Goal: Find specific page/section: Find specific page/section

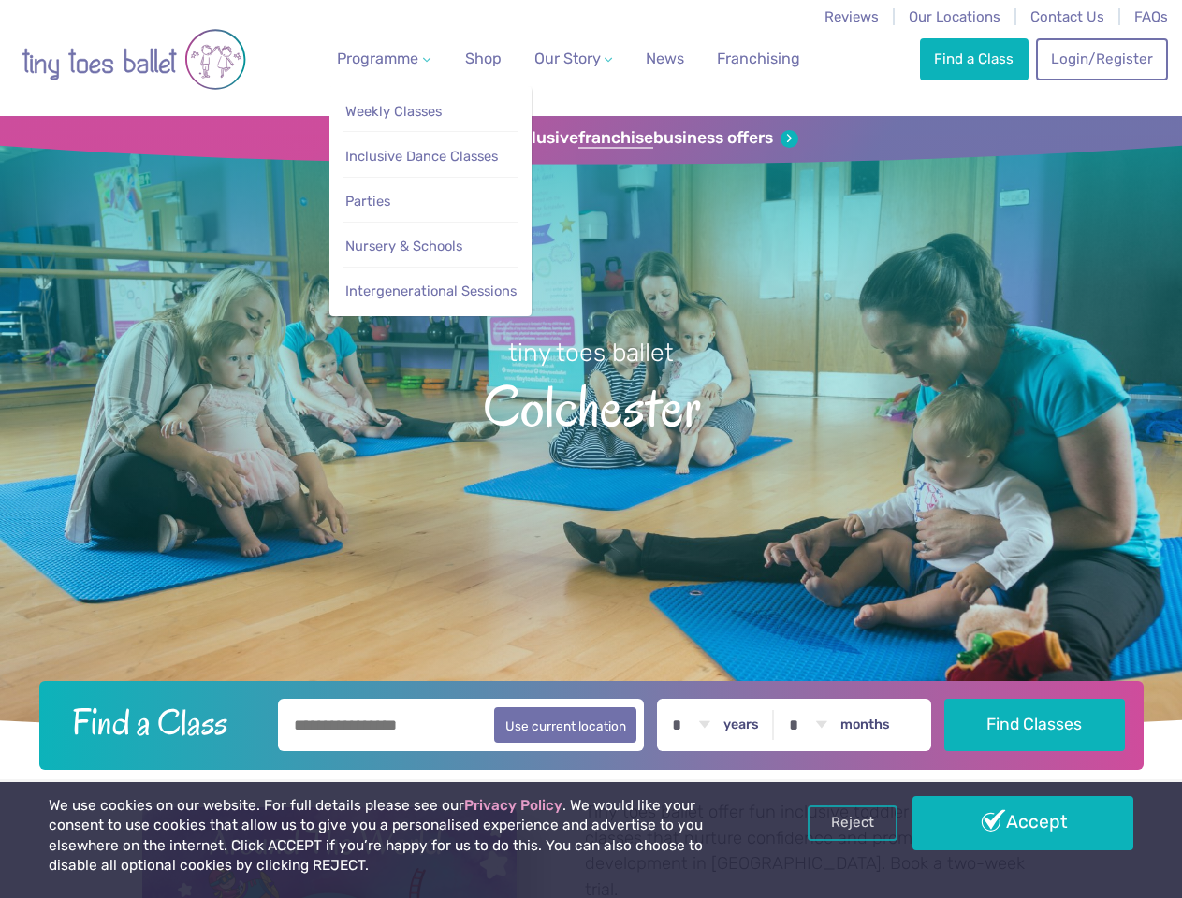
click at [380, 58] on span "Programme" at bounding box center [377, 59] width 81 height 18
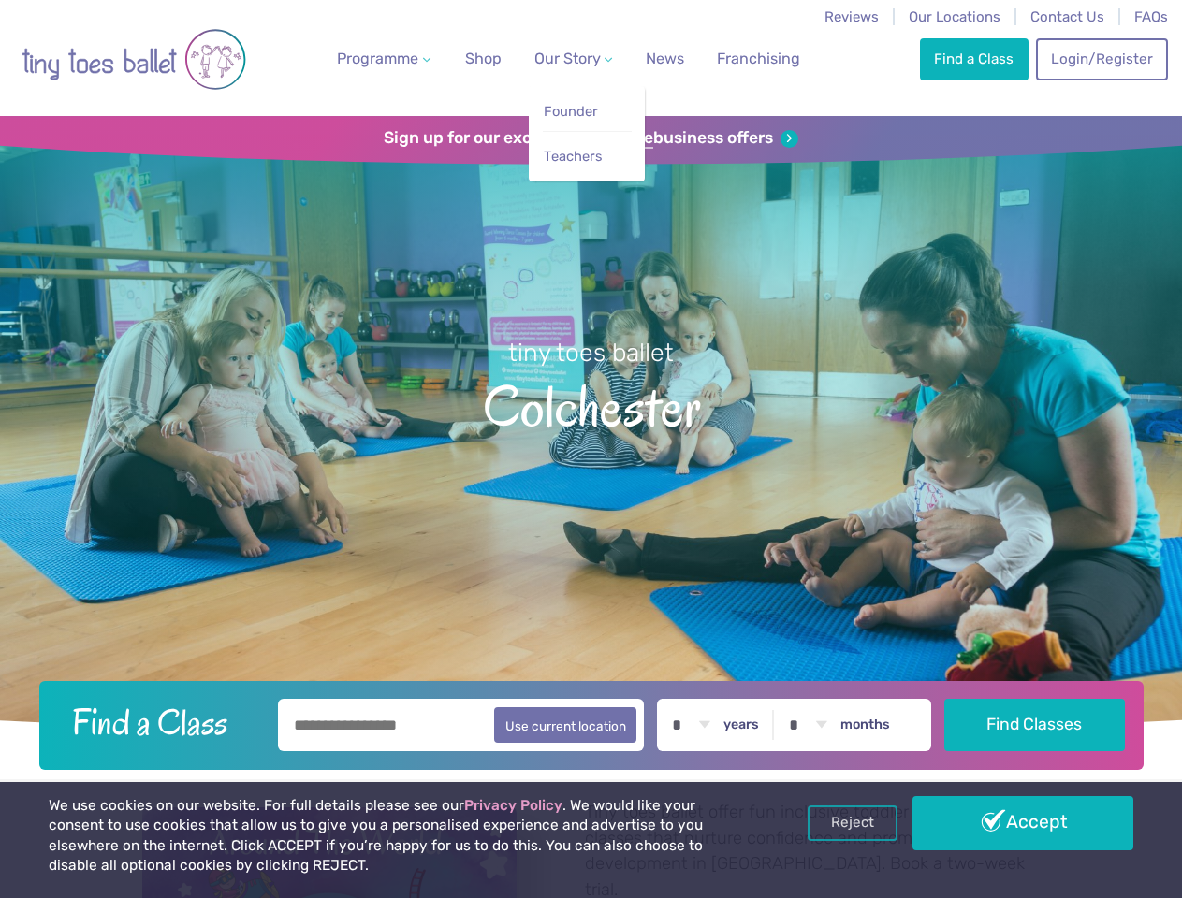
click at [557, 58] on span "Our Story" at bounding box center [567, 59] width 66 height 18
click at [590, 138] on li "Teachers" at bounding box center [587, 152] width 89 height 42
click at [590, 722] on button "Use current location" at bounding box center [565, 725] width 143 height 36
type input "**********"
click at [852, 823] on link "Reject" at bounding box center [852, 824] width 90 height 36
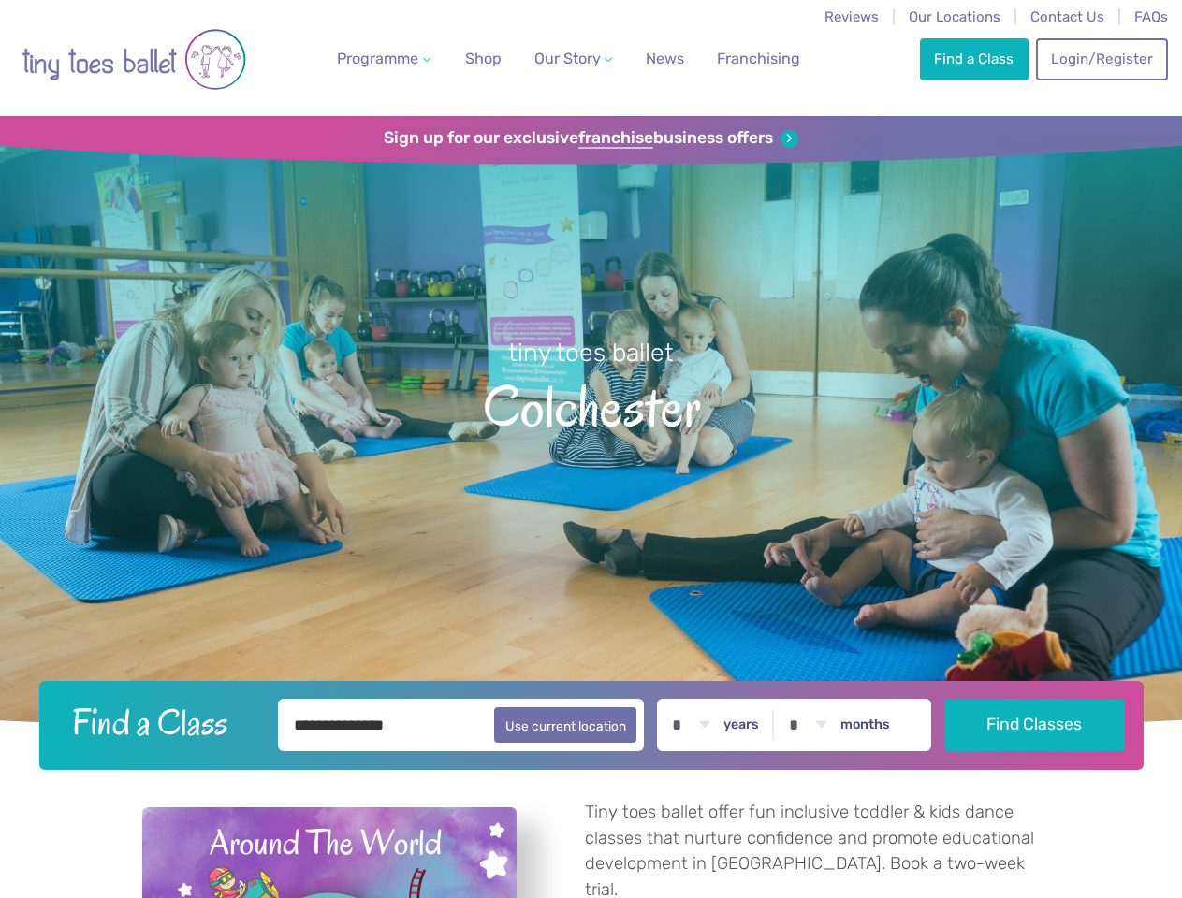
click at [1023, 823] on p "Tiny toes ballet offer fun inclusive toddler & kids dance classes that nurture …" at bounding box center [813, 851] width 456 height 103
